Goal: Task Accomplishment & Management: Manage account settings

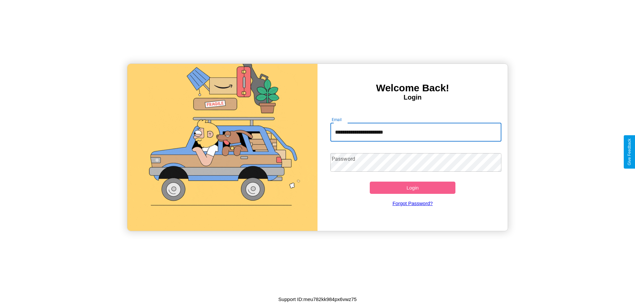
type input "**********"
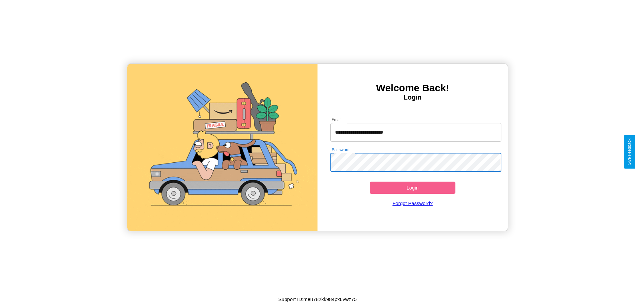
click at [413, 188] on button "Login" at bounding box center [413, 188] width 86 height 12
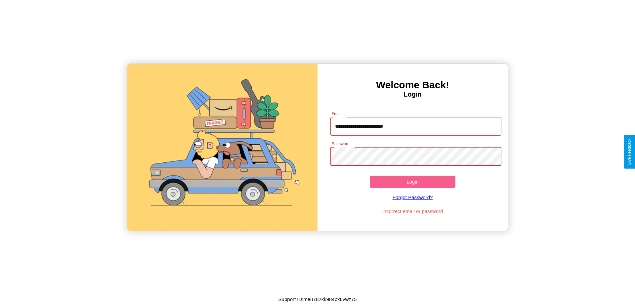
click at [413, 182] on button "Login" at bounding box center [413, 182] width 86 height 12
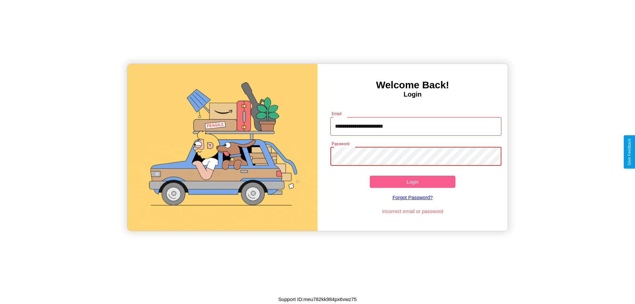
click at [413, 182] on button "Login" at bounding box center [413, 182] width 86 height 12
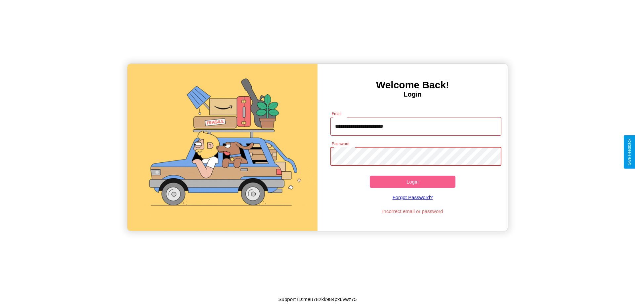
click at [413, 182] on button "Login" at bounding box center [413, 182] width 86 height 12
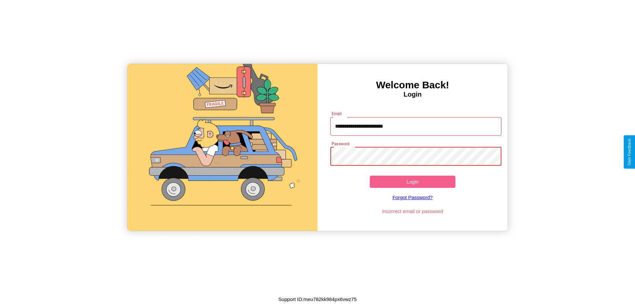
click at [413, 182] on button "Login" at bounding box center [413, 182] width 86 height 12
